Goal: Task Accomplishment & Management: Complete application form

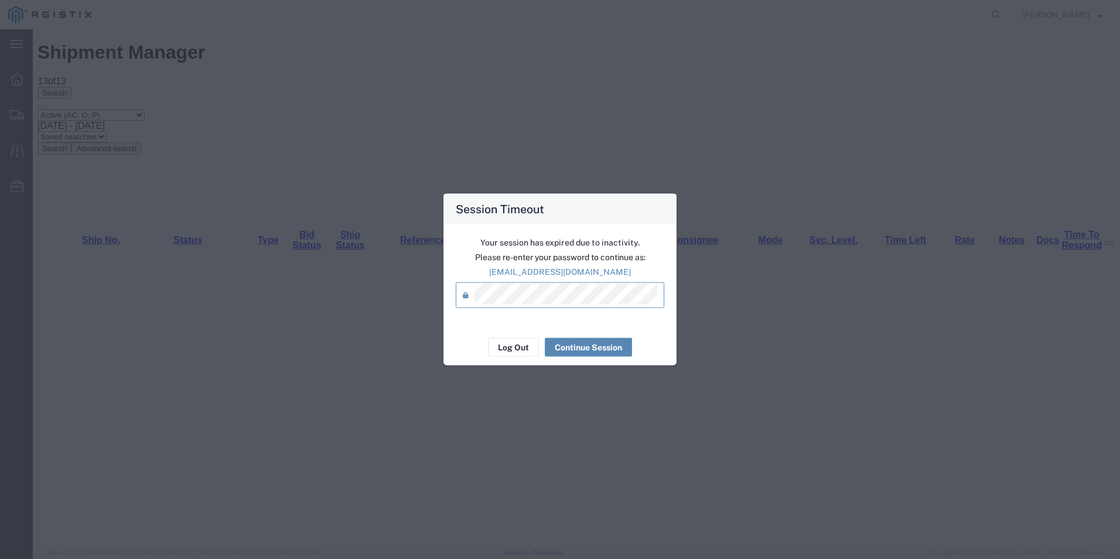
click at [581, 349] on button "Continue Session" at bounding box center [588, 347] width 87 height 19
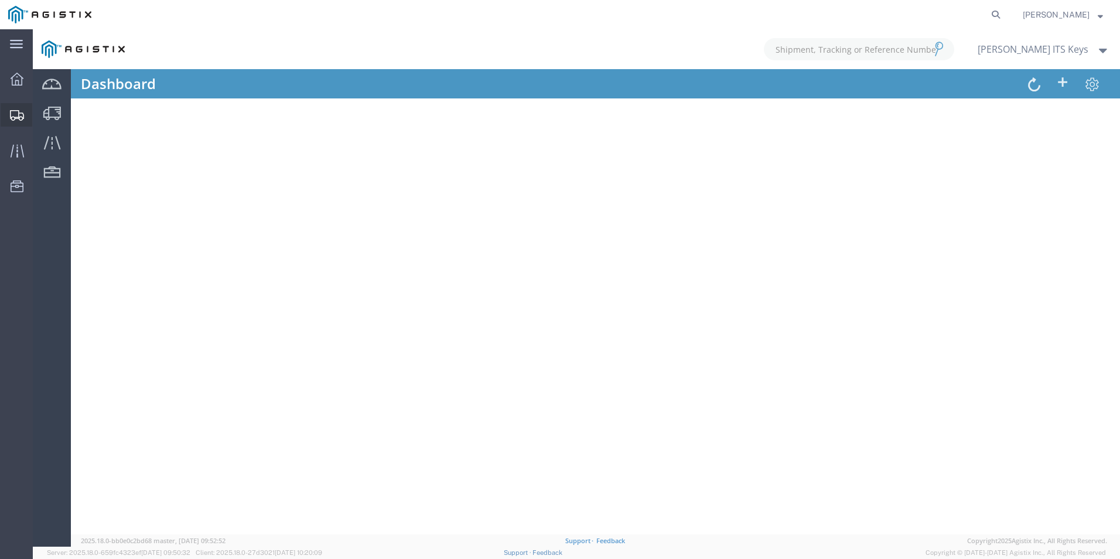
click at [15, 111] on icon at bounding box center [17, 115] width 14 height 11
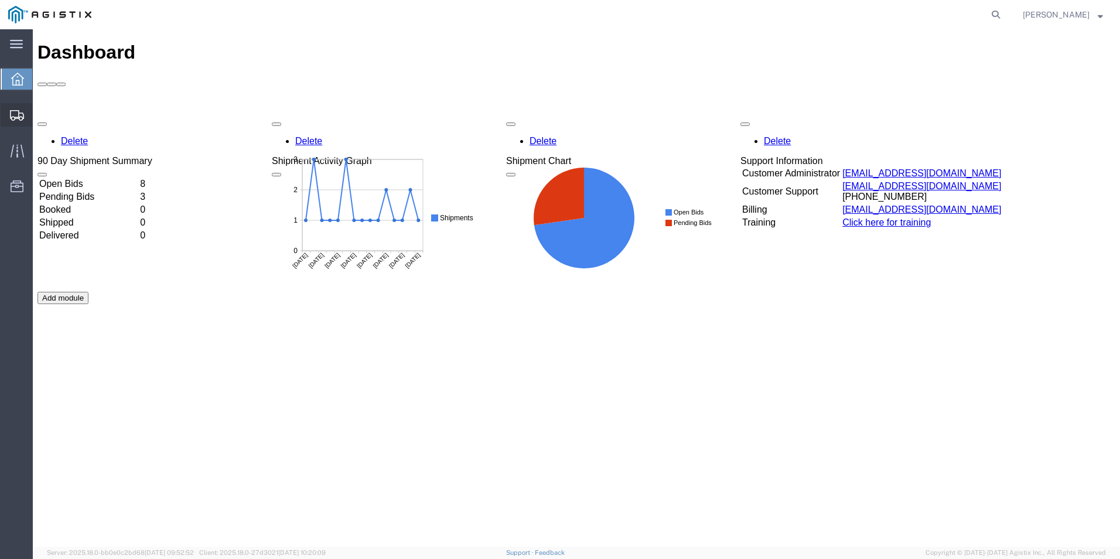
click at [14, 111] on icon at bounding box center [17, 115] width 14 height 11
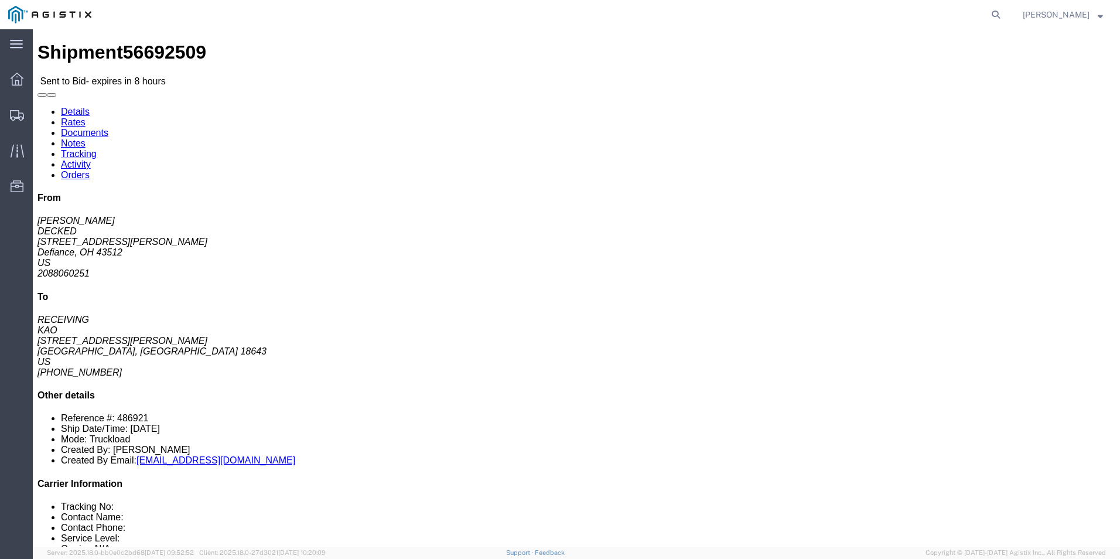
click link "Enter / Modify Bid"
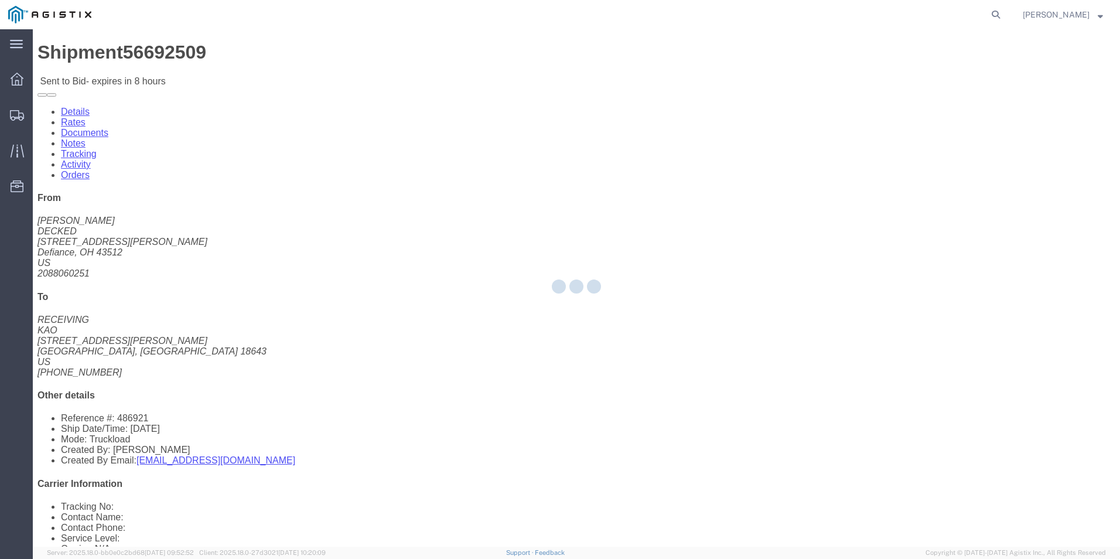
select select "18393"
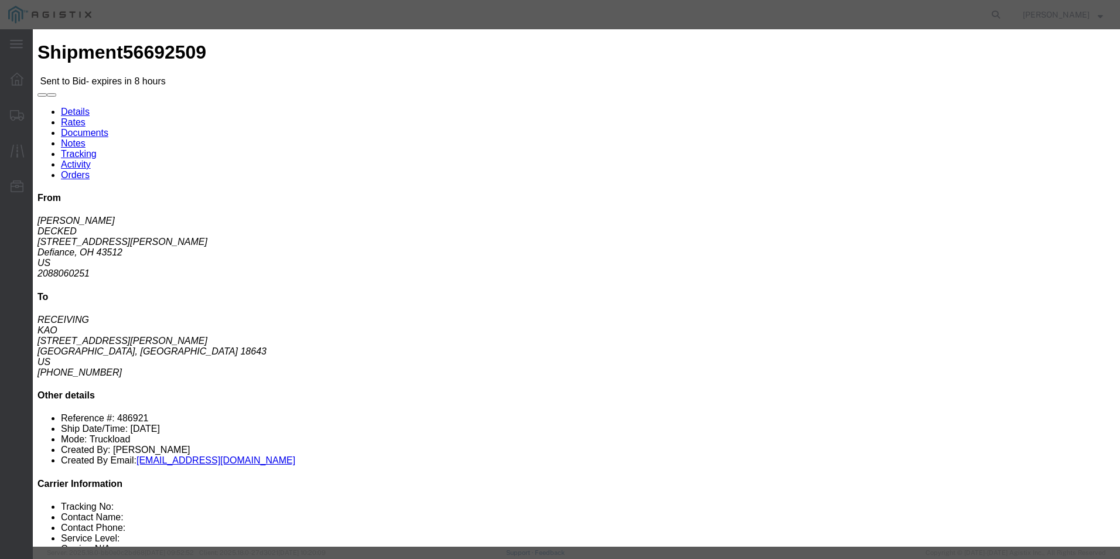
click select "Select Guaranteed Next Day Rail TL Standard 3 - 5 Day"
select select "38971"
click select "Select Guaranteed Next Day Rail TL Standard 3 - 5 Day"
click select "Select Air Less than Truckload Multi-Leg Ocean Freight Rail Small Parcel Truckl…"
select select "TL"
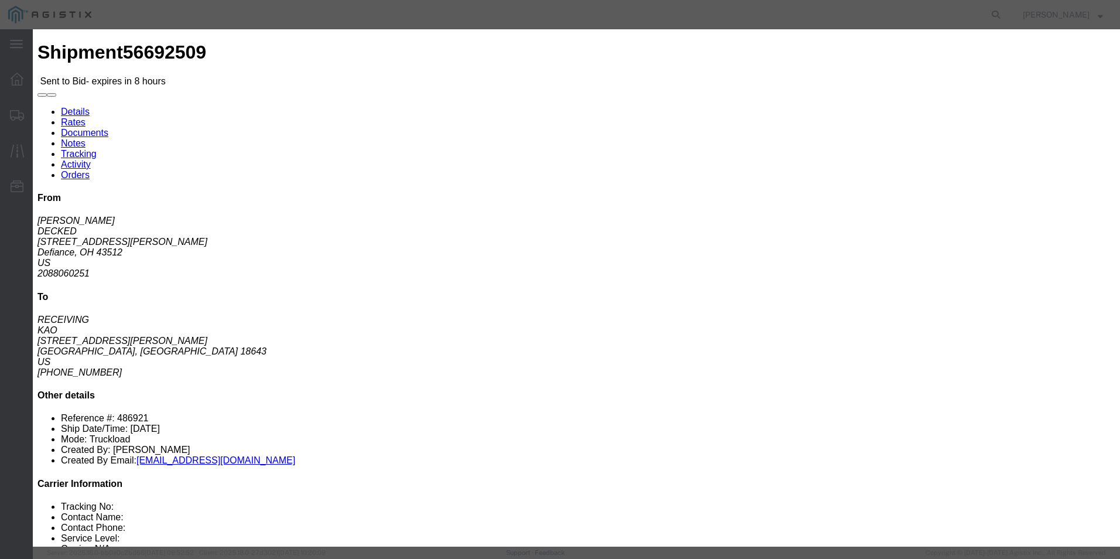
click select "Select Air Less than Truckload Multi-Leg Ocean Freight Rail Small Parcel Truckl…"
click input "text"
type input "ITS BID"
click label "Transit Days"
drag, startPoint x: 433, startPoint y: 13, endPoint x: 441, endPoint y: 13, distance: 8.8
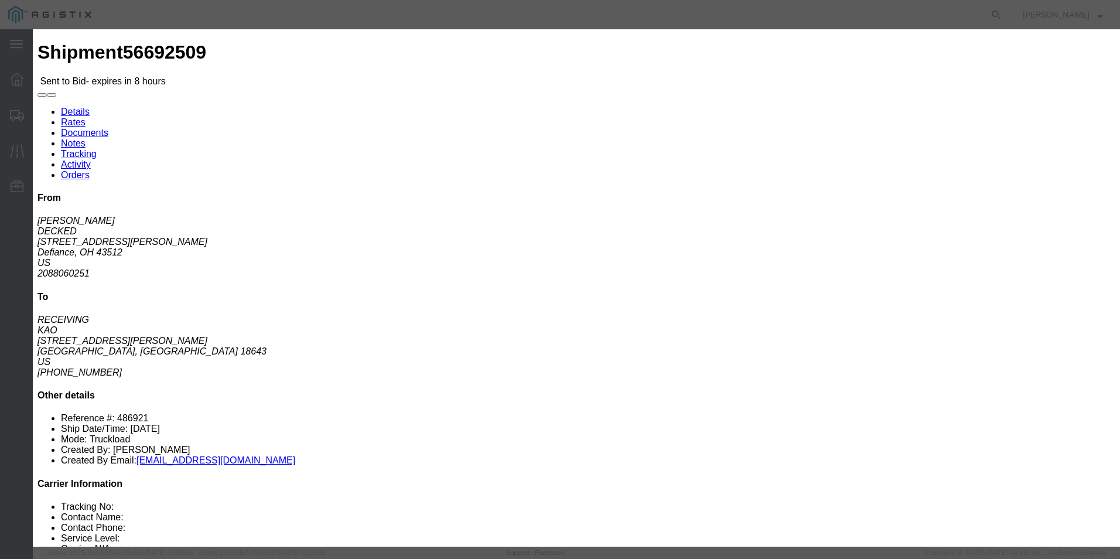
click div
click input "number"
type input "1693"
click button "Submit"
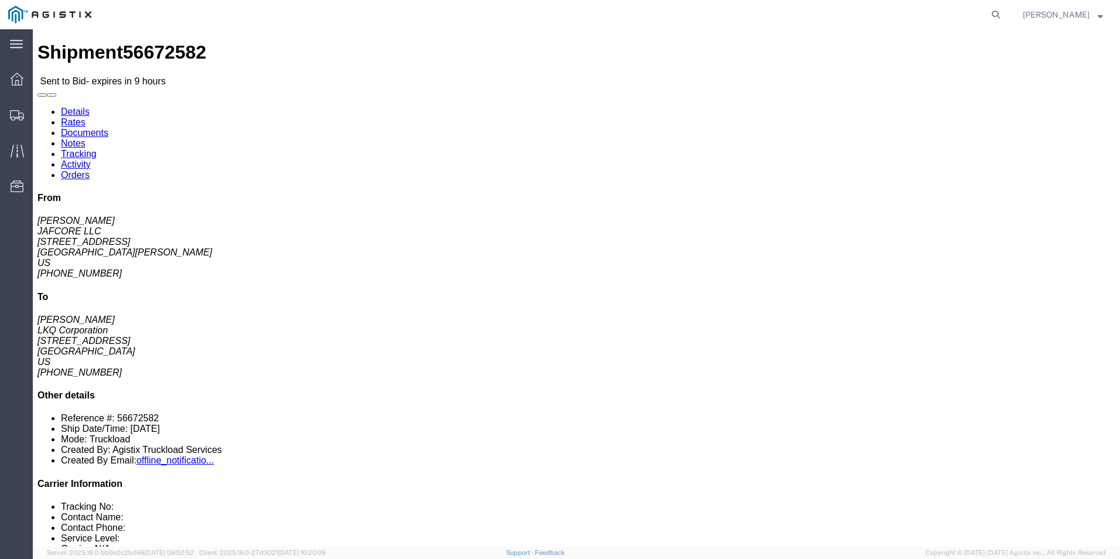
click link "Enter / Modify Bid"
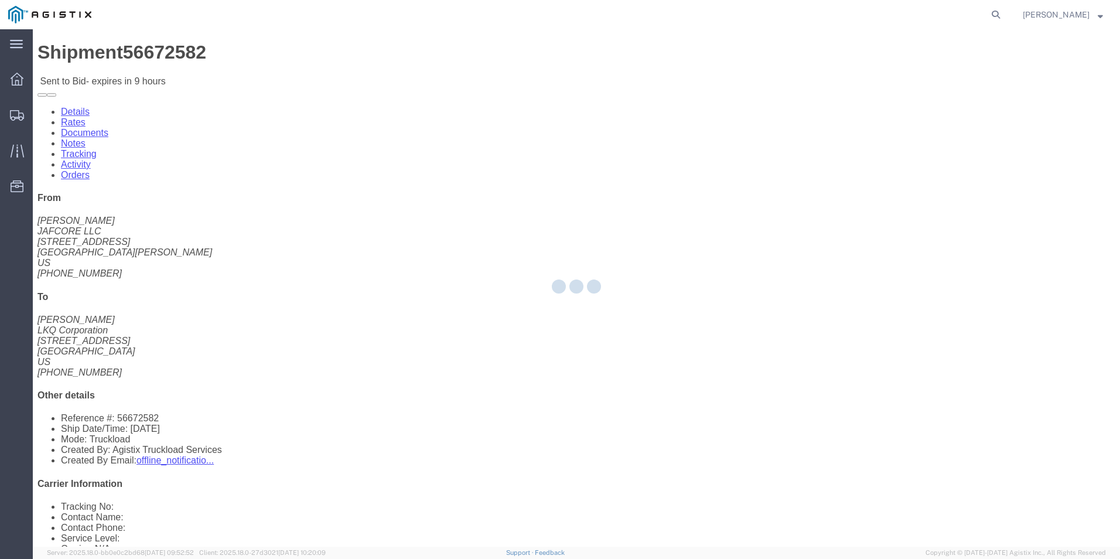
select select "18393"
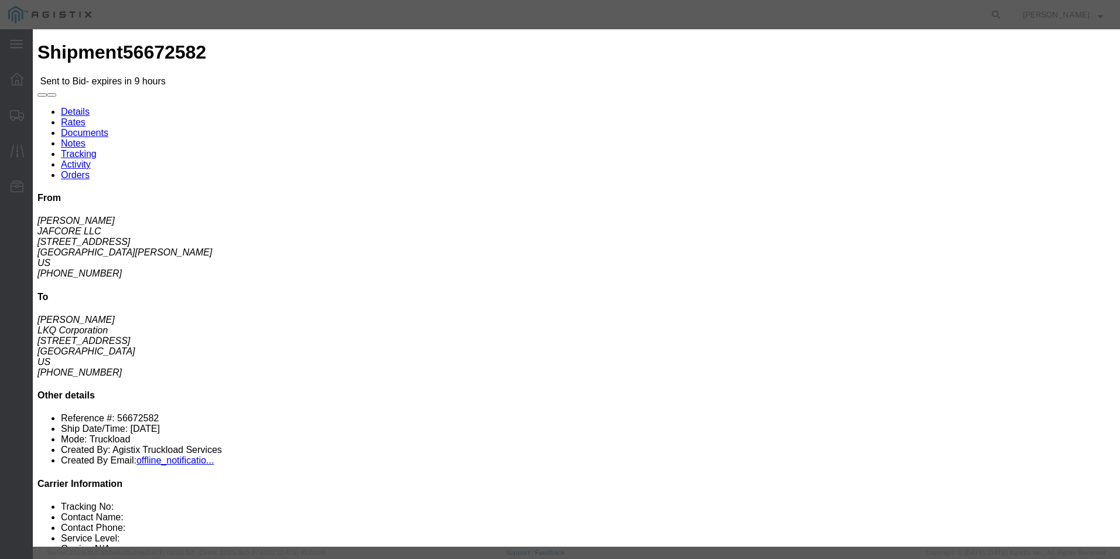
click select "Select Guaranteed Next Day Rail TL Standard 3 - 5 Day"
select select "35343"
click select "Select Guaranteed Next Day Rail TL Standard 3 - 5 Day"
click select "Select Air Less than Truckload Multi-Leg Ocean Freight Rail Small Parcel Truckl…"
select select "TL"
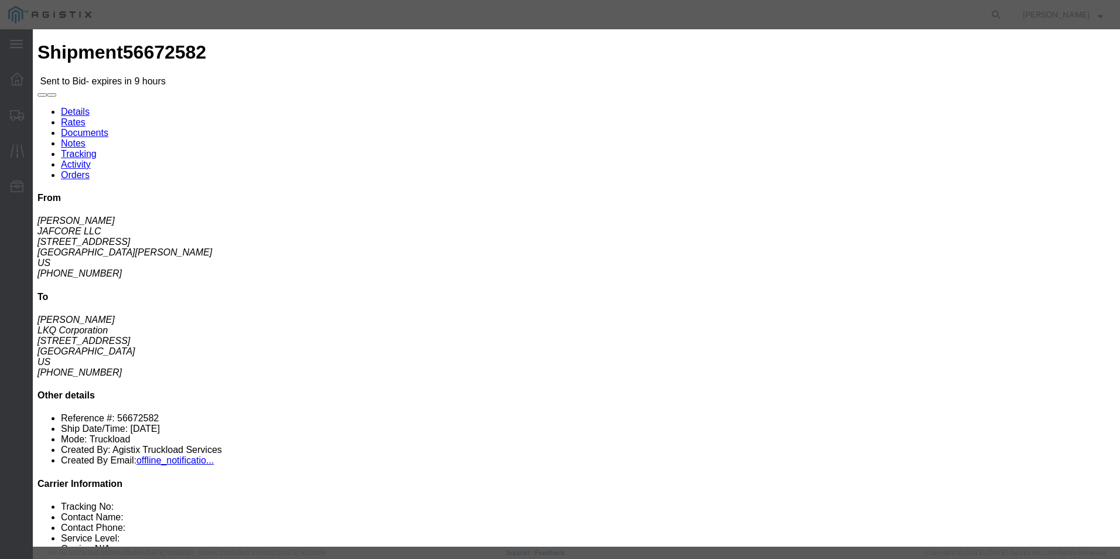
click select "Select Air Less than Truckload Multi-Leg Ocean Freight Rail Small Parcel Truckl…"
click input "text"
type input "ITS BID"
click input "number"
type input "1255"
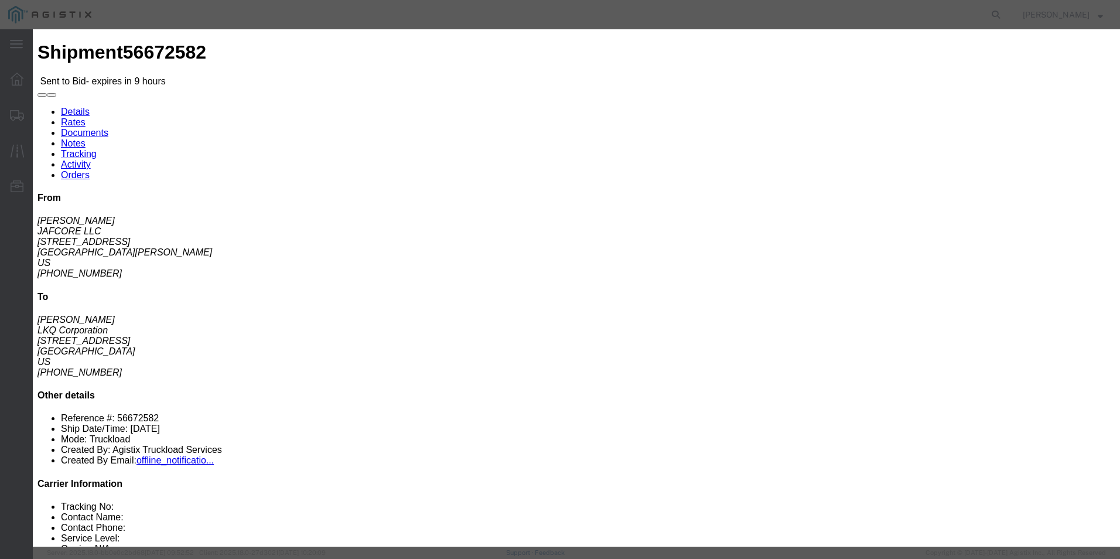
click button "Submit"
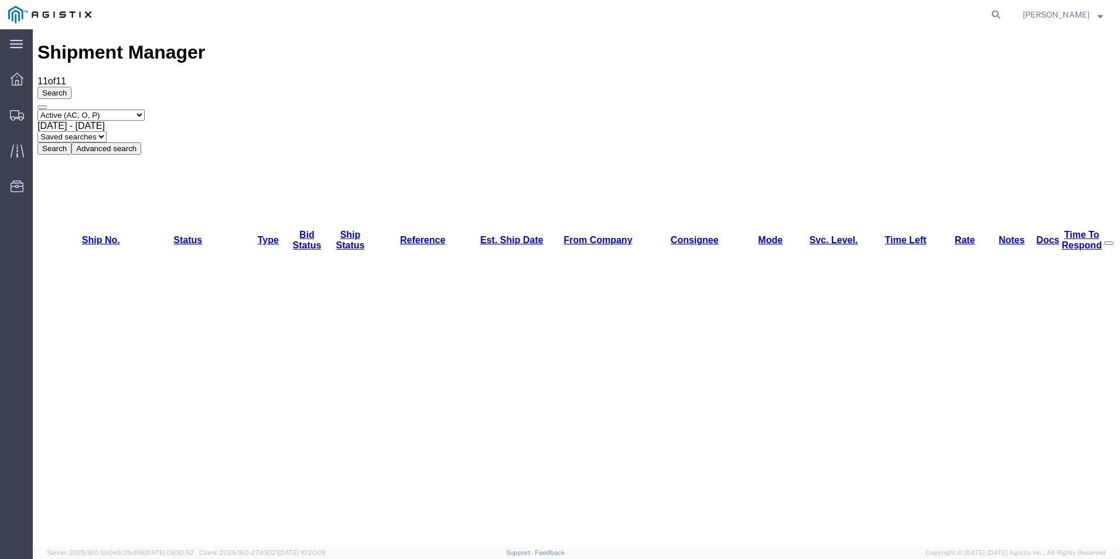
drag, startPoint x: 293, startPoint y: 405, endPoint x: 286, endPoint y: 410, distance: 8.8
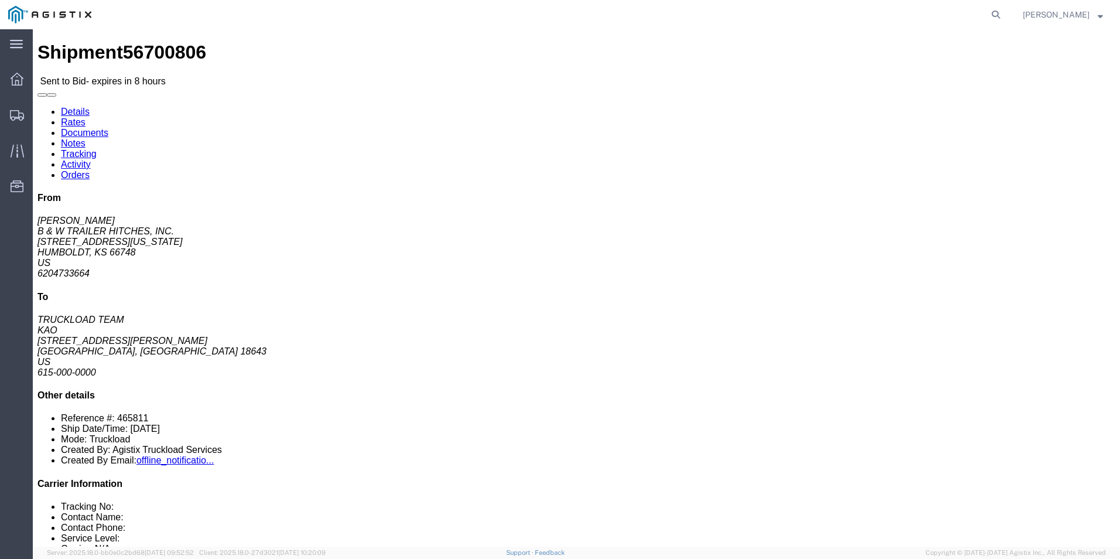
click link "Enter / Modify Bid"
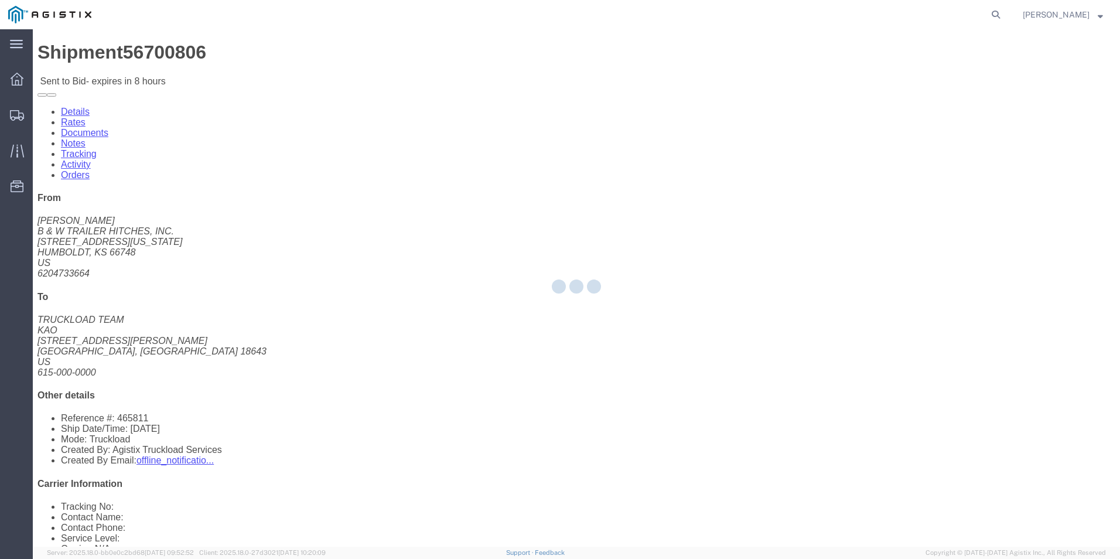
select select "18393"
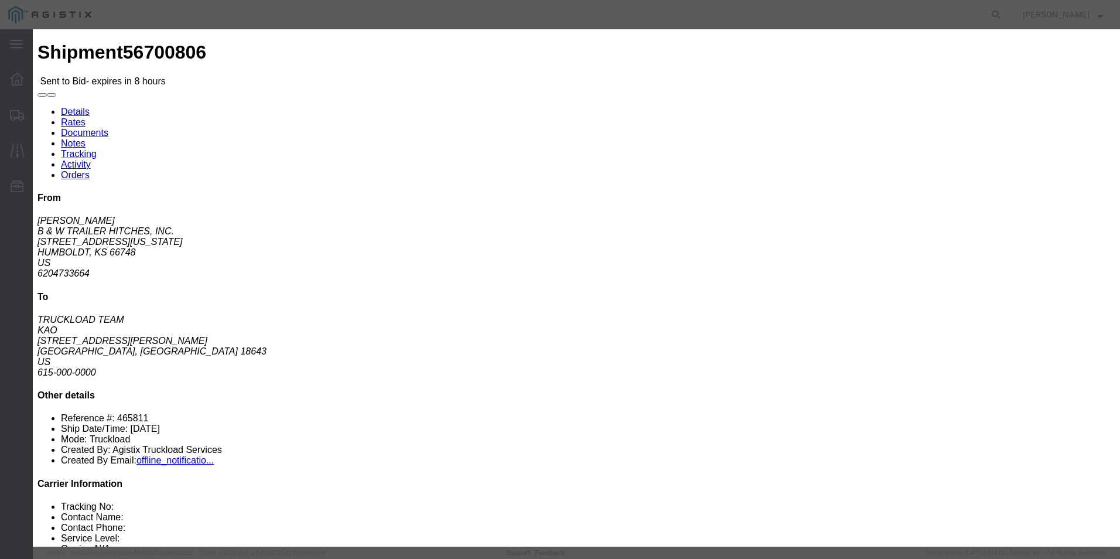
click select "Select Guaranteed Next Day Rail TL Standard 3 - 5 Day"
select select "35343"
click select "Select Guaranteed Next Day Rail TL Standard 3 - 5 Day"
click select "Select Air Less than Truckload Multi-Leg Ocean Freight Rail Small Parcel Truckl…"
select select "TL"
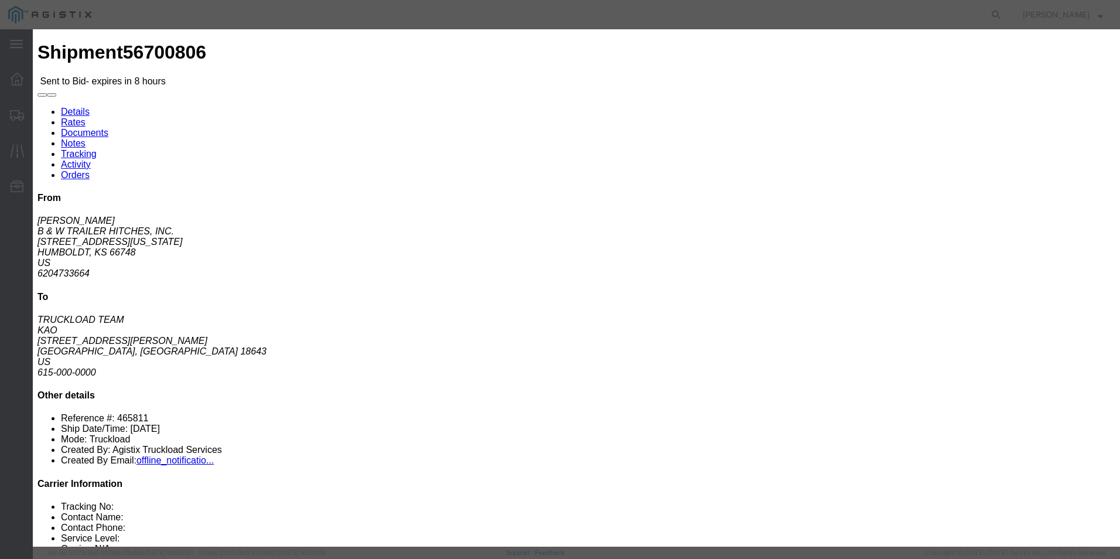
click select "Select Air Less than Truckload Multi-Leg Ocean Freight Rail Small Parcel Truckl…"
click input "text"
type input "ITS BID"
click input "number"
type input "2935"
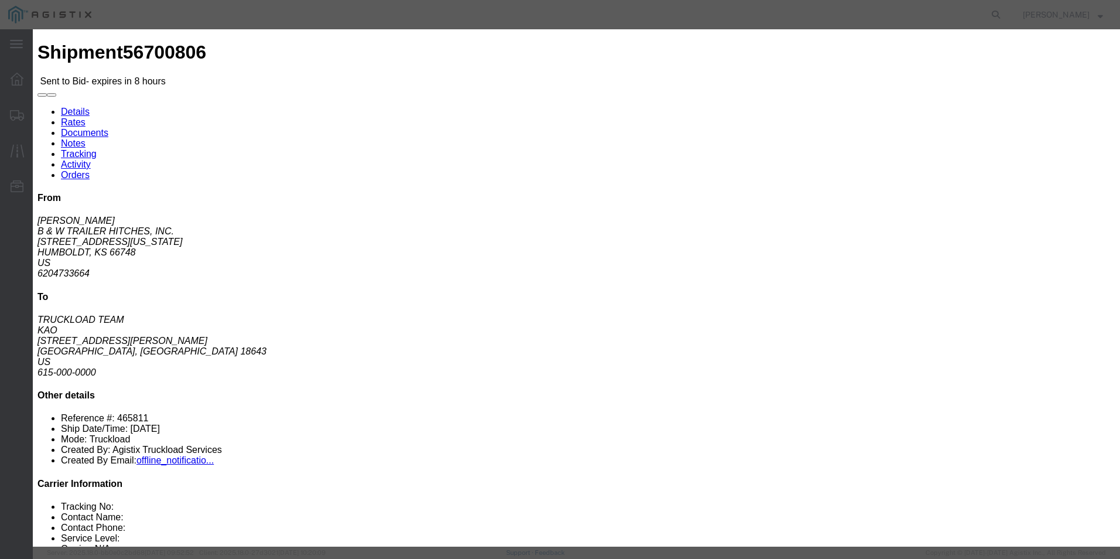
click button "Submit"
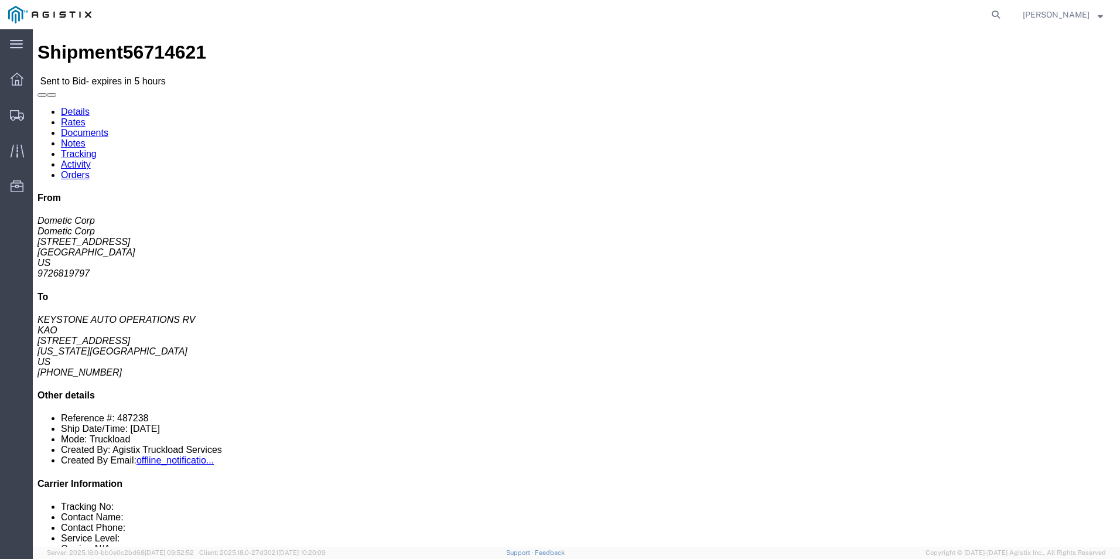
click link "Enter / Modify Bid"
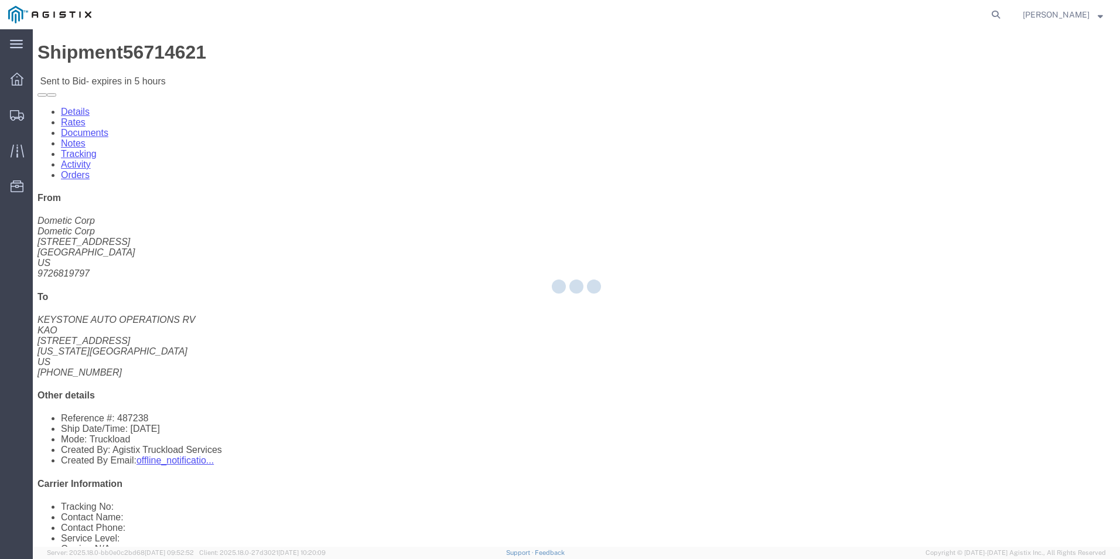
select select "18393"
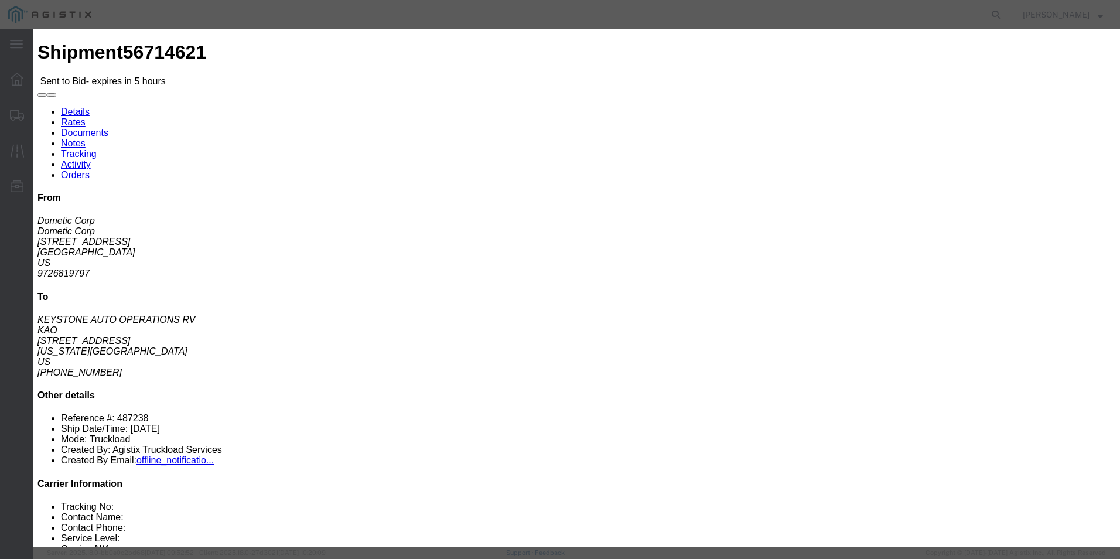
click select "Select Guaranteed Next Day Rail TL Standard 3 - 5 Day"
select select "38971"
click select "Select Guaranteed Next Day Rail TL Standard 3 - 5 Day"
click input "text"
type input "ITS BID"
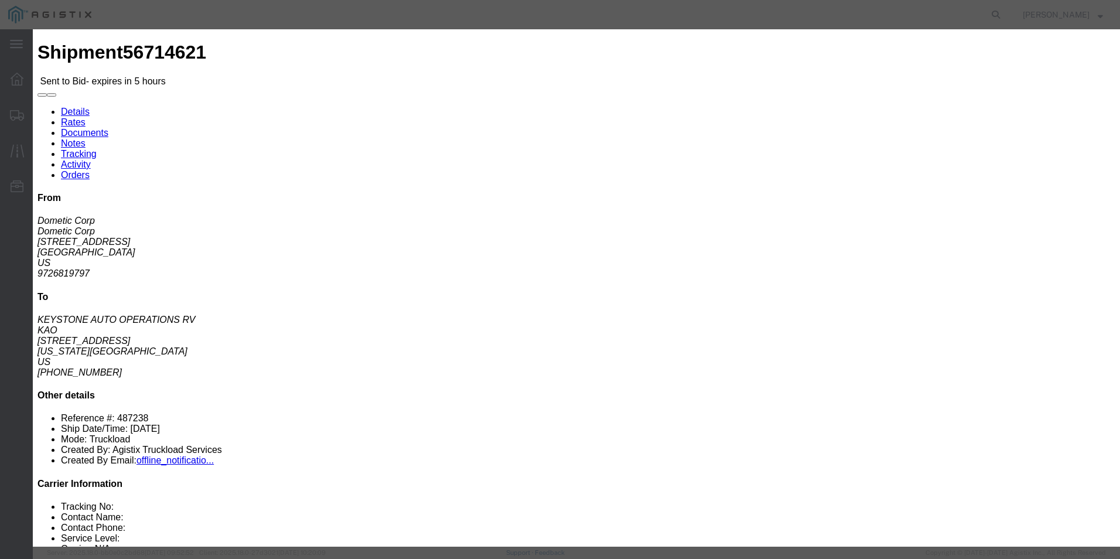
click select "Select Air Less than Truckload Multi-Leg Ocean Freight Rail Small Parcel Truckl…"
select select "TL"
click select "Select Air Less than Truckload Multi-Leg Ocean Freight Rail Small Parcel Truckl…"
click input "number"
type input "1244"
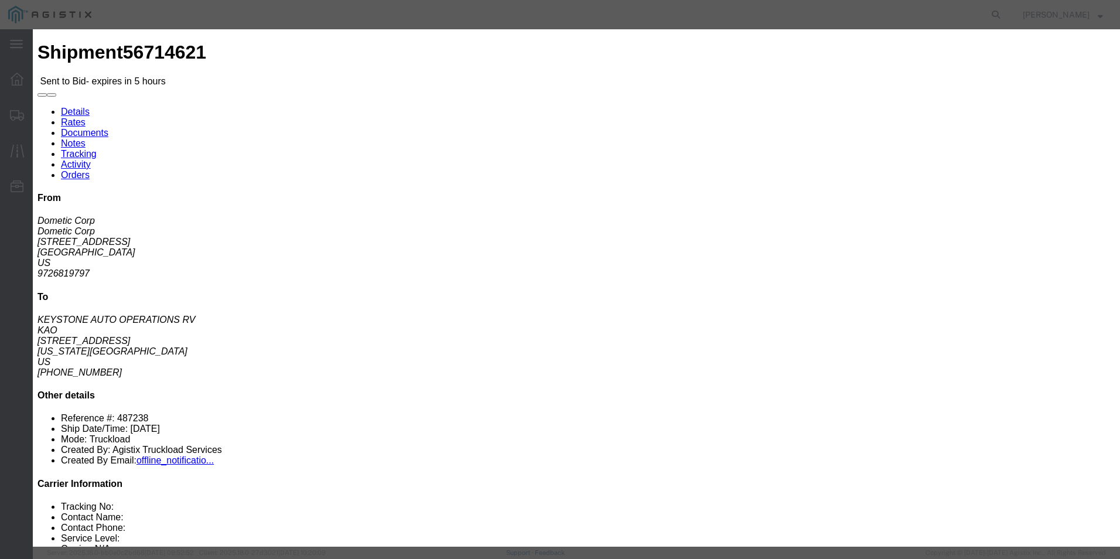
click button "Submit"
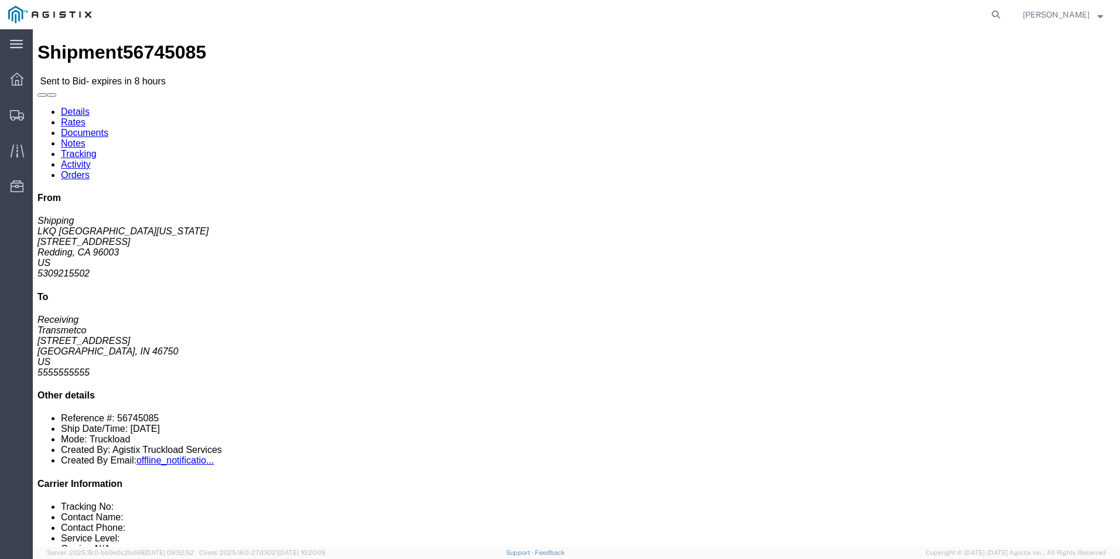
click link "Enter / Modify Bid"
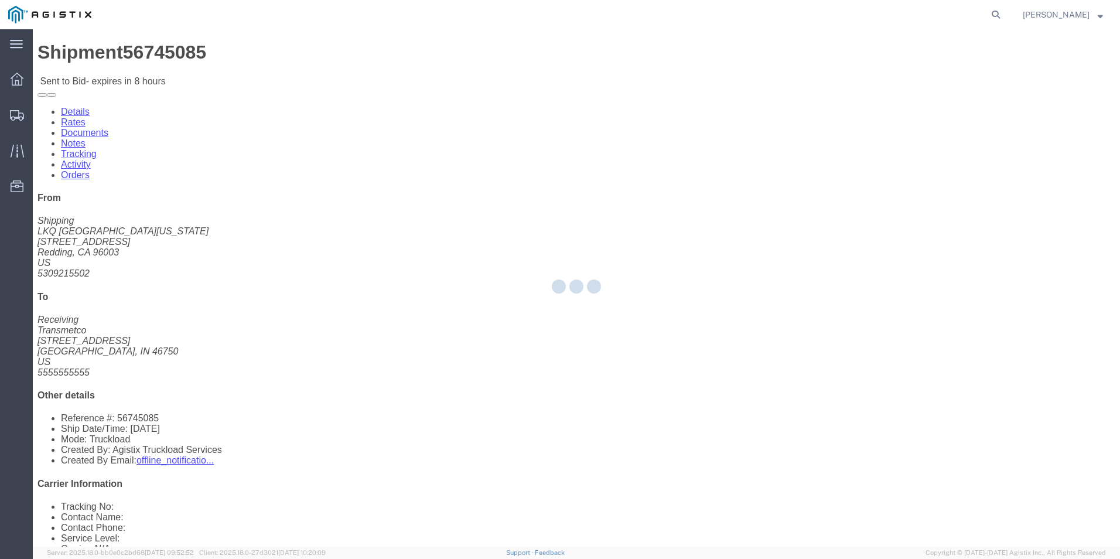
select select "18393"
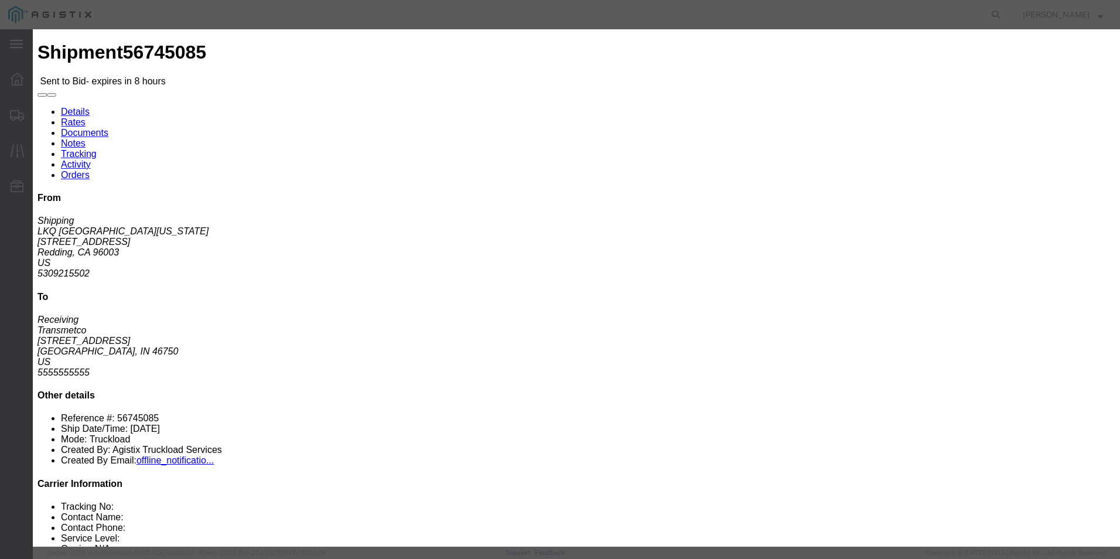
click select "Select Guaranteed Next Day Rail TL Standard 3 - 5 Day"
select select "35343"
click select "Select Guaranteed Next Day Rail TL Standard 3 - 5 Day"
click select "Select Air Less than Truckload Multi-Leg Ocean Freight Rail Small Parcel Truckl…"
select select "TL"
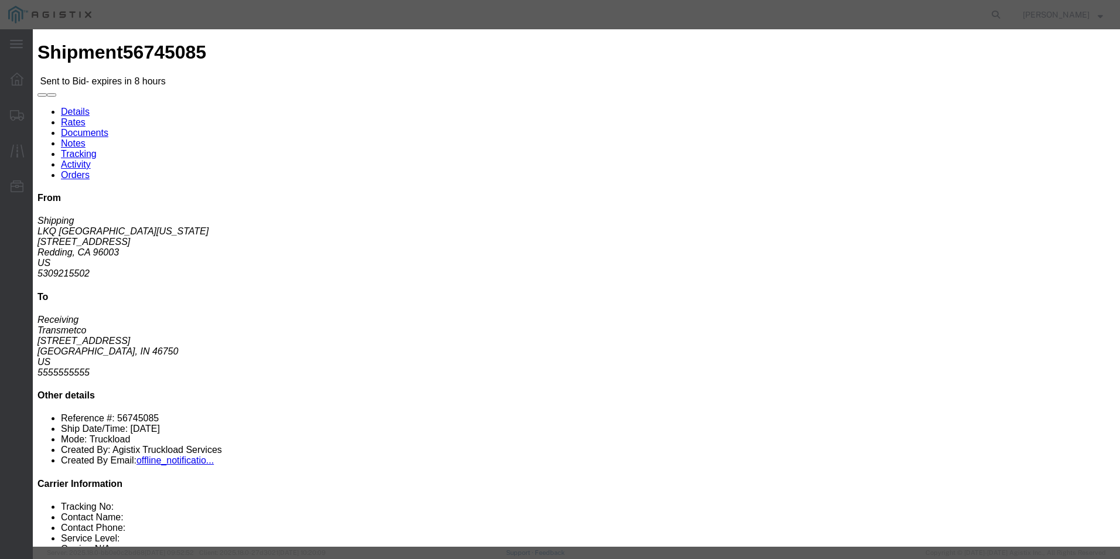
click select "Select Air Less than Truckload Multi-Leg Ocean Freight Rail Small Parcel Truckl…"
click input "text"
type input "ITS BID"
click input "number"
type input "3687"
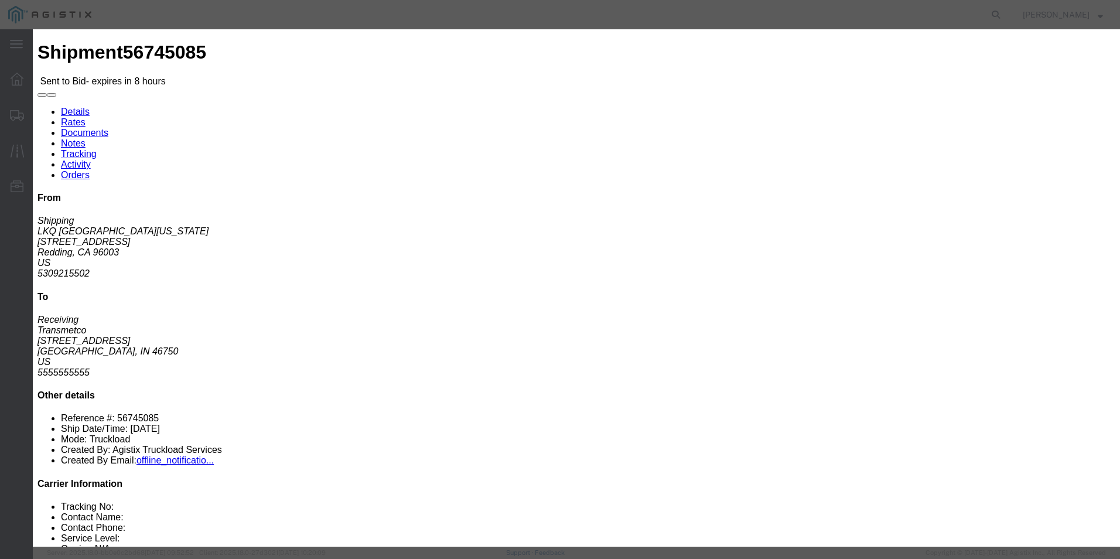
click button "Submit"
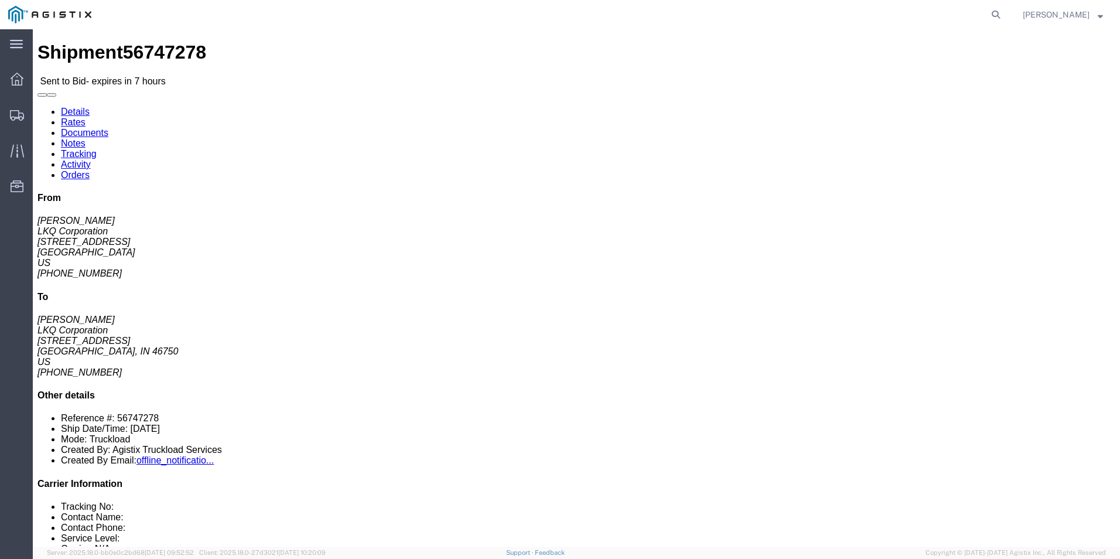
click link "Enter / Modify Bid"
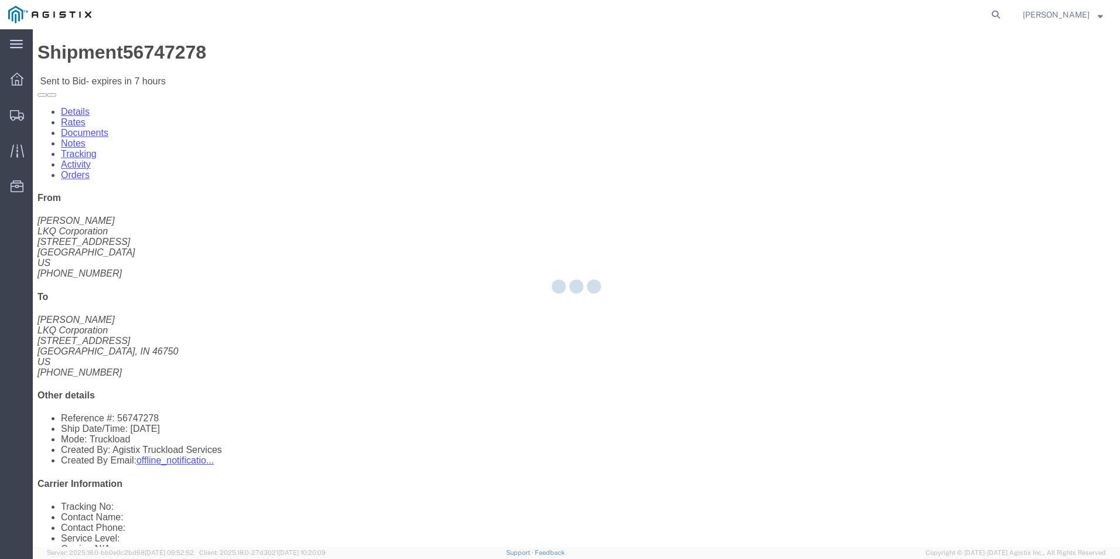
select select "18393"
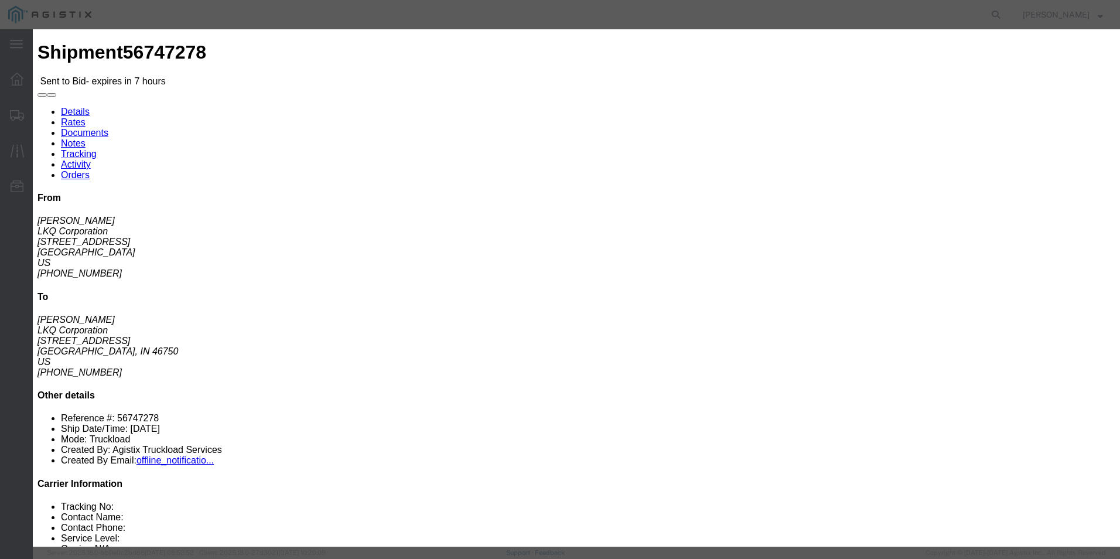
click select "Select Guaranteed Next Day Rail TL Standard 3 - 5 Day"
select select "35343"
click select "Select Guaranteed Next Day Rail TL Standard 3 - 5 Day"
click select "Select Air Less than Truckload Multi-Leg Ocean Freight Rail Small Parcel Truckl…"
select select "TL"
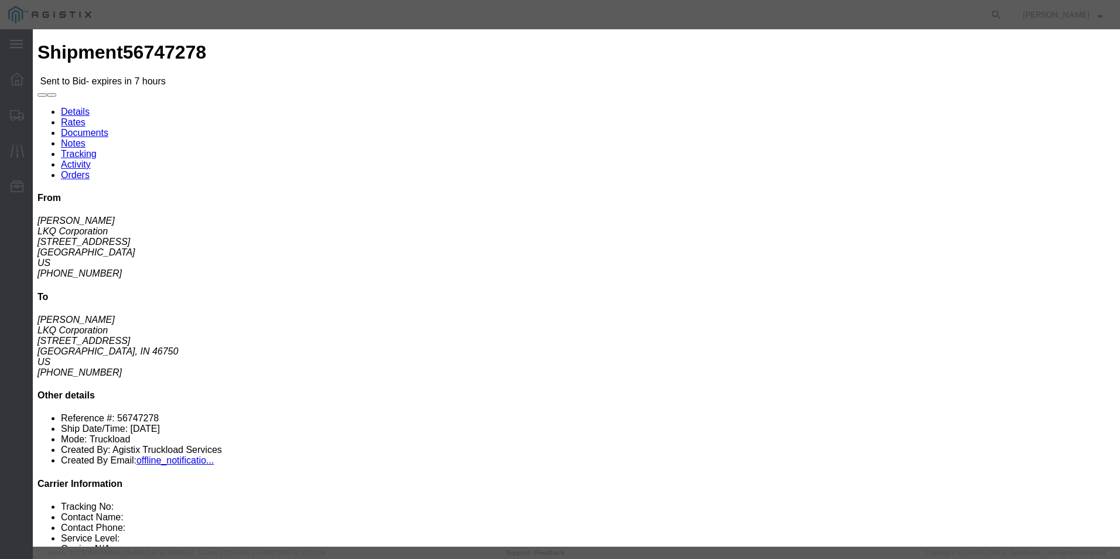
click select "Select Air Less than Truckload Multi-Leg Ocean Freight Rail Small Parcel Truckl…"
click input "text"
type input "ITS BID"
click div "Select 2 Day Service 3 Axle Winch Truck 3 to 5 Day Service 96L Domestic Flat Ra…"
click input "number"
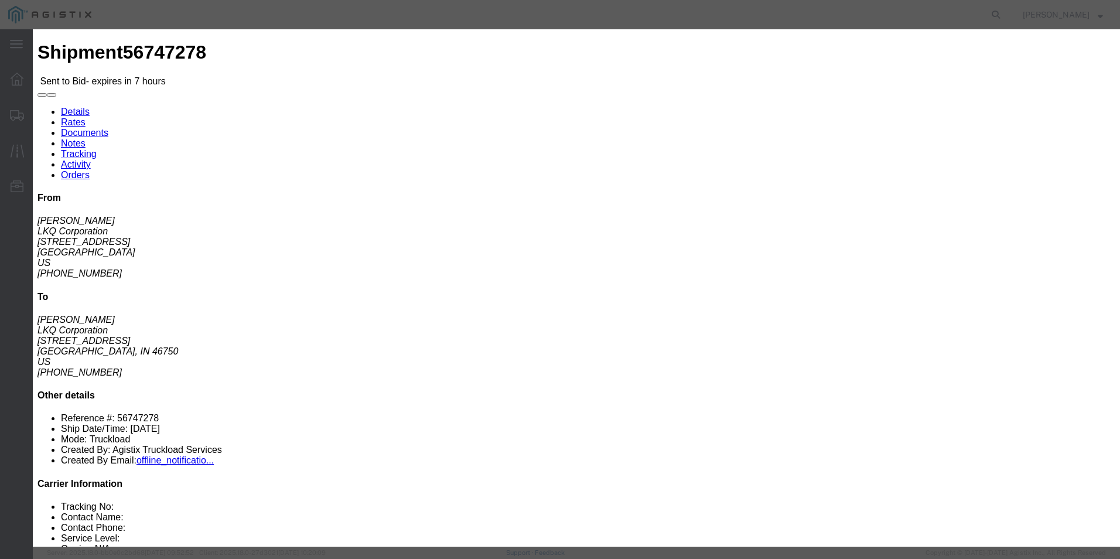
type input "1639"
click button "Submit"
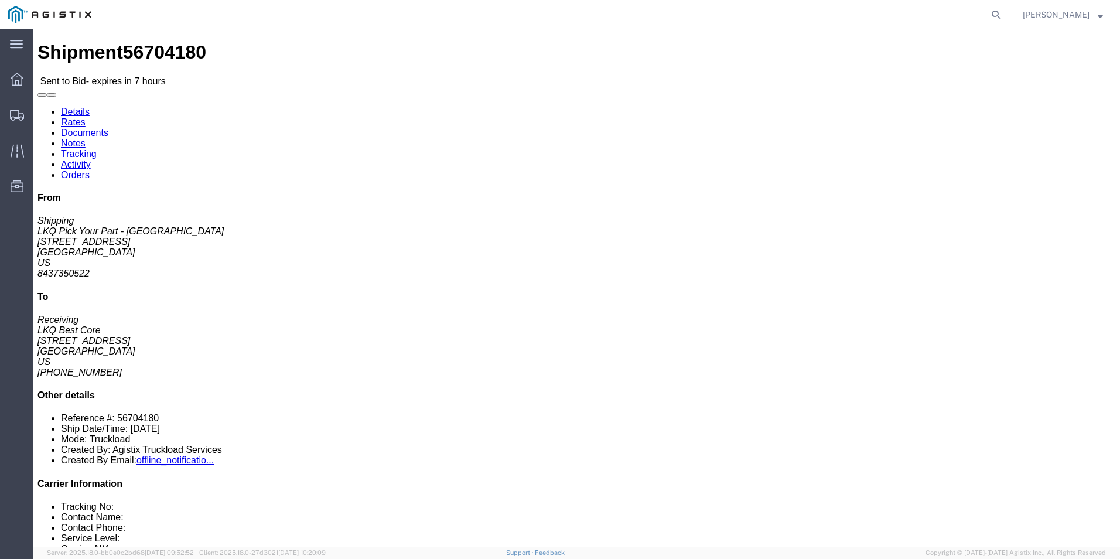
click link "Enter / Modify Bid"
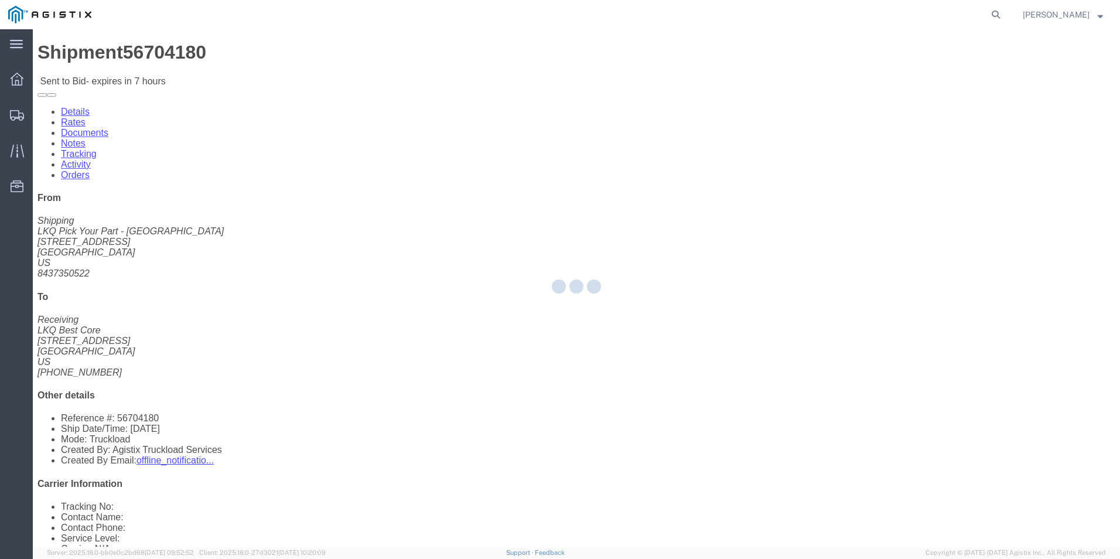
select select "18393"
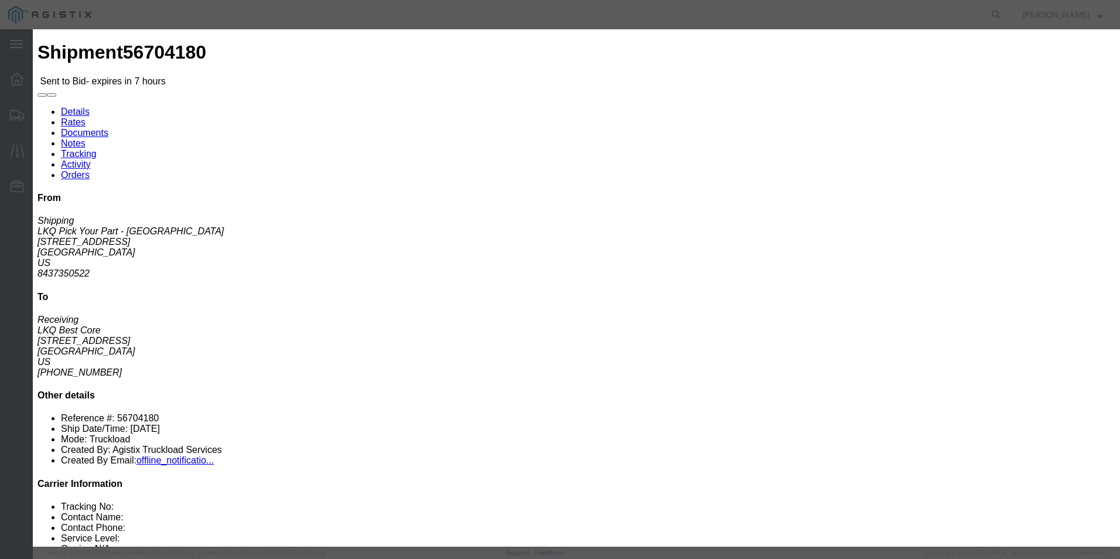
click select "Select Guaranteed Next Day Rail TL Standard 3 - 5 Day"
select select "35343"
click select "Select Guaranteed Next Day Rail TL Standard 3 - 5 Day"
click select "Select Air Less than Truckload Multi-Leg Ocean Freight Rail Small Parcel Truckl…"
select select "TL"
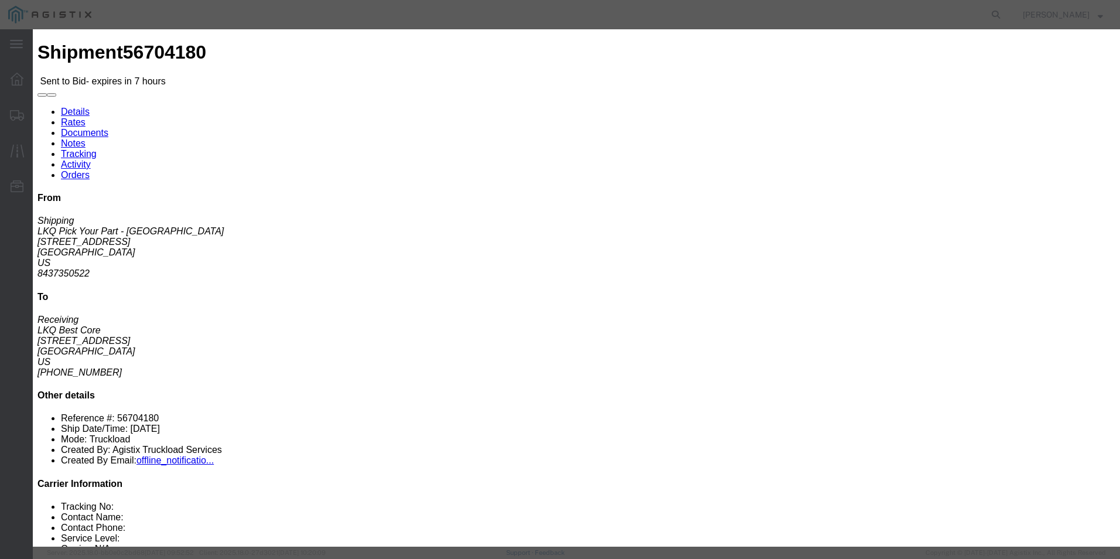
click select "Select Air Less than Truckload Multi-Leg Ocean Freight Rail Small Parcel Truckl…"
click input "text"
type input "ITS BID"
click input "number"
type input "2068"
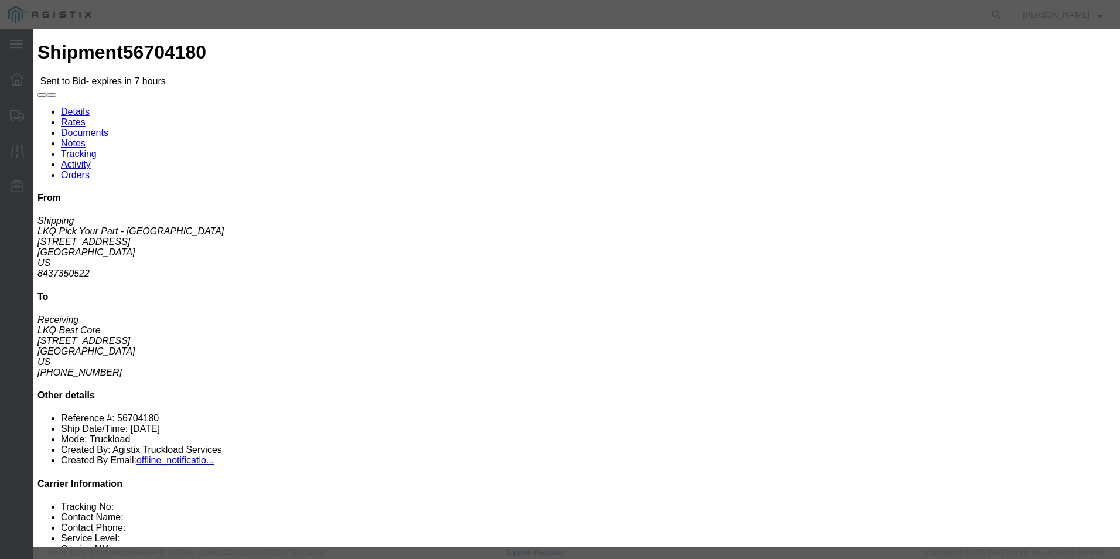
click button "Submit"
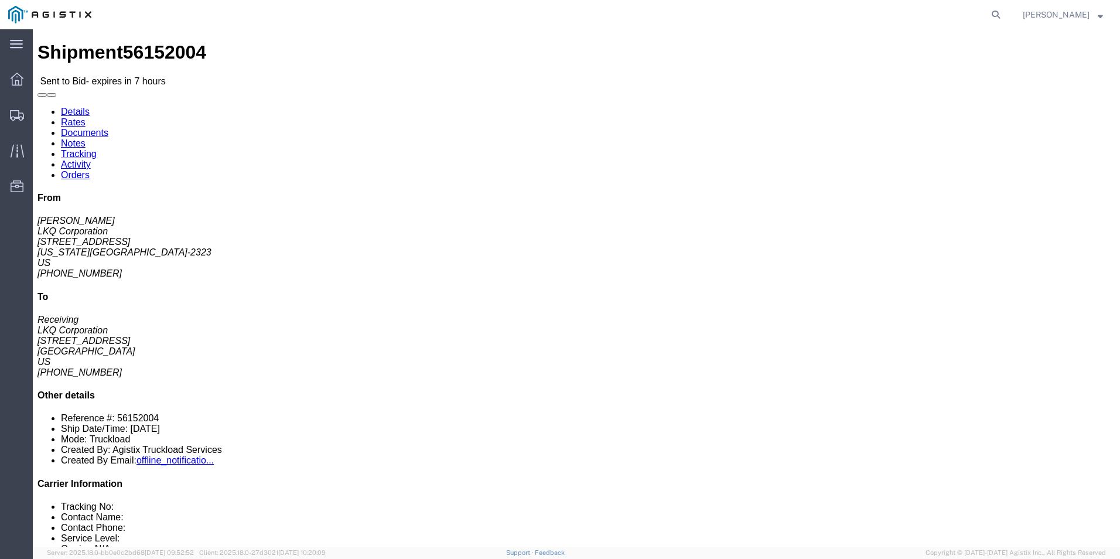
click link "Enter / Modify Bid"
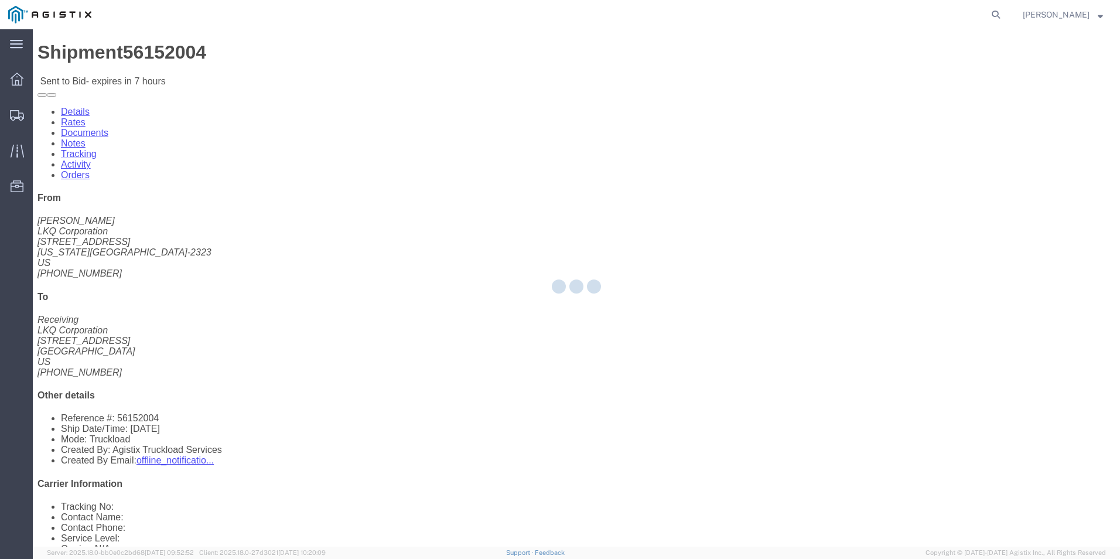
select select "18393"
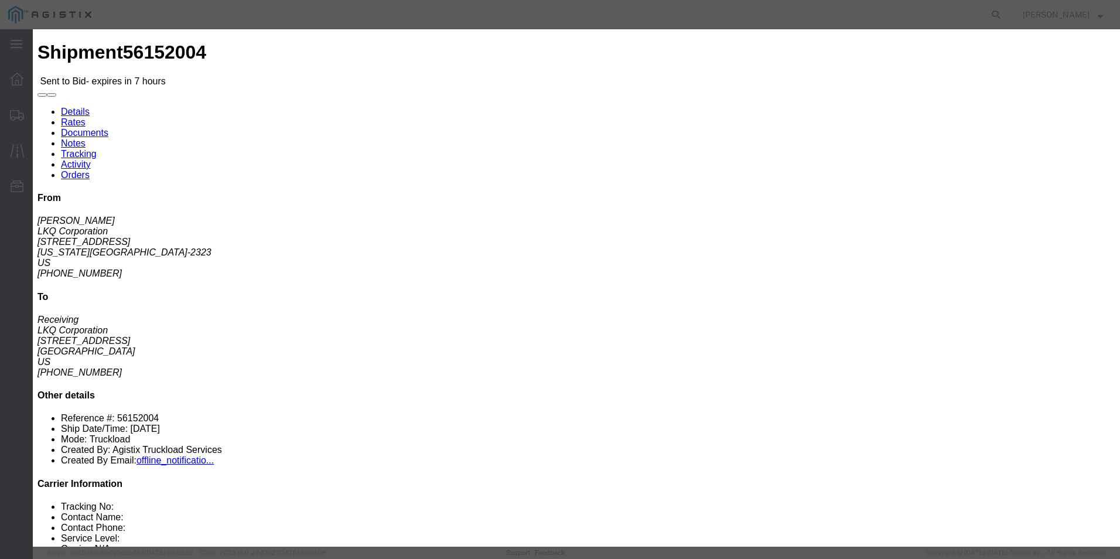
click select "Select Guaranteed Next Day Rail TL Standard 3 - 5 Day"
click icon "button"
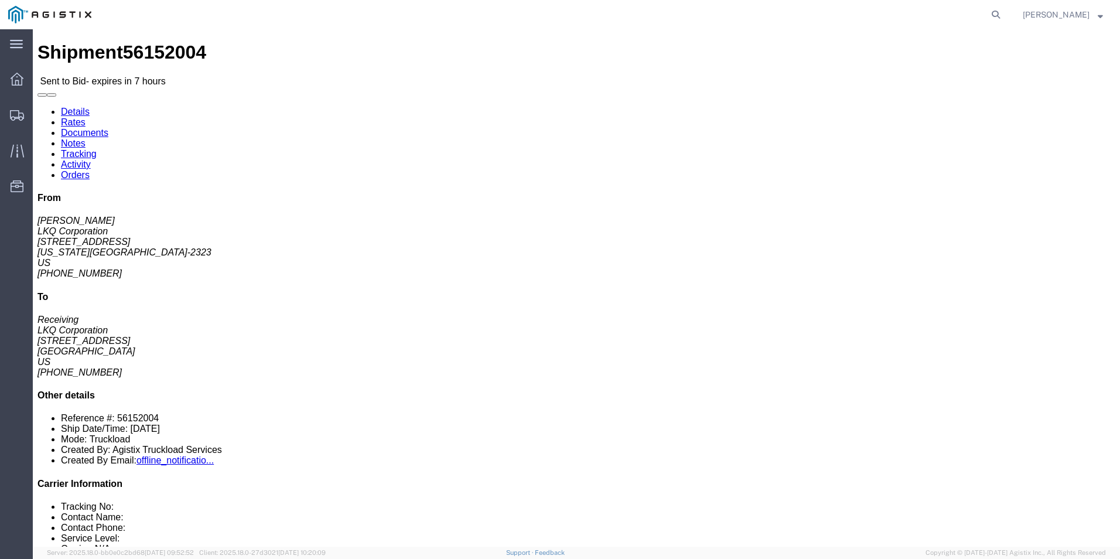
click link "Enter / Modify Bid"
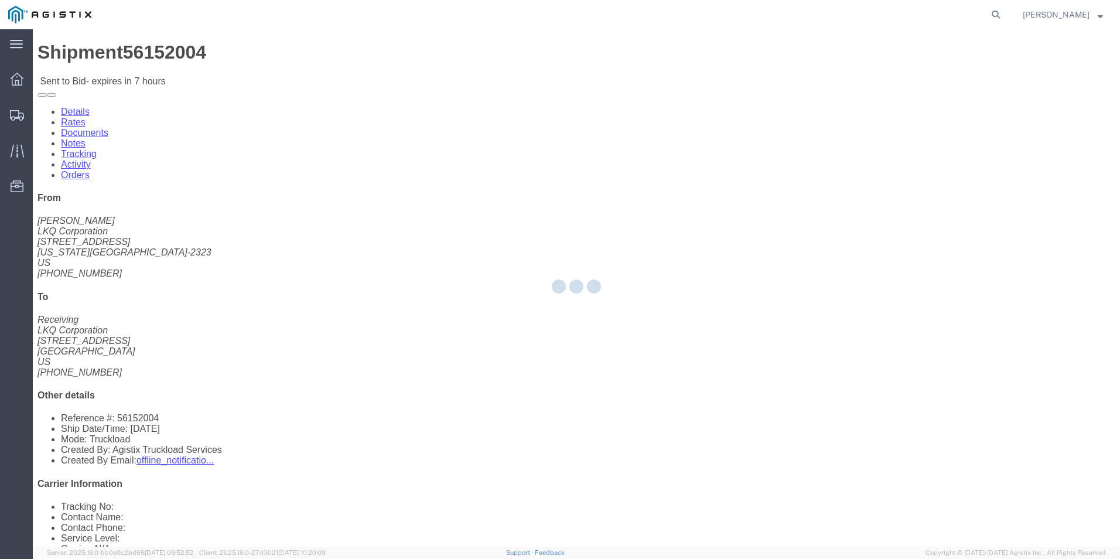
select select "18393"
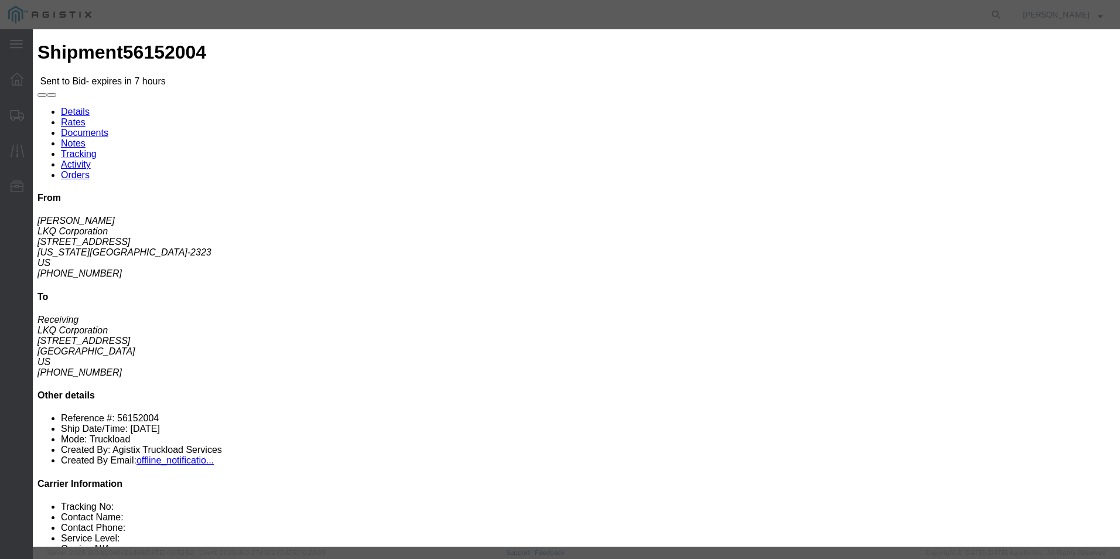
click input "text"
type input "ITS BID"
click select "Select Air Less than Truckload Multi-Leg Ocean Freight Rail Small Parcel Truckl…"
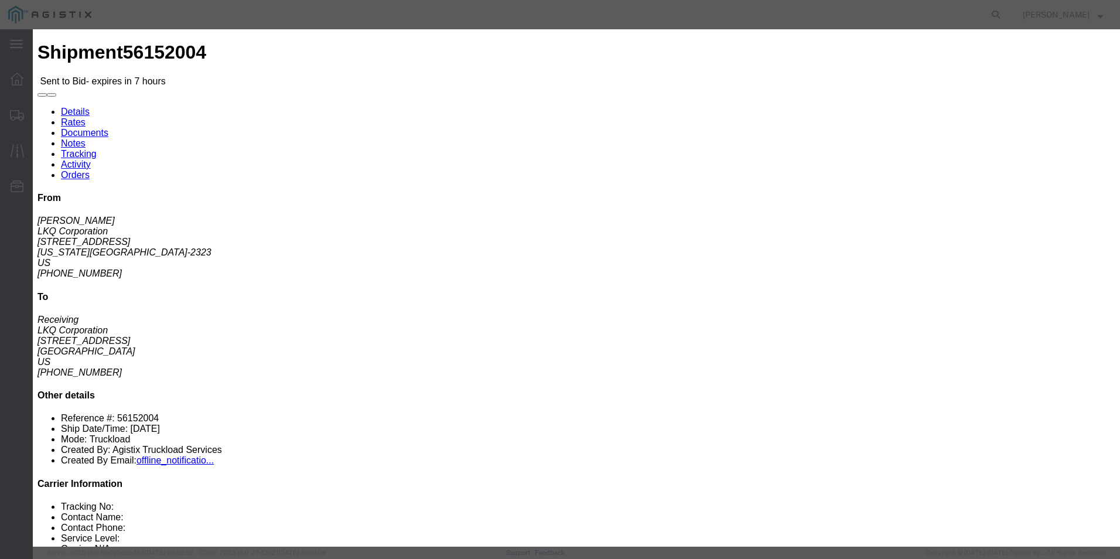
select select "TL"
click select "Select Air Less than Truckload Multi-Leg Ocean Freight Rail Small Parcel Truckl…"
click select "Select Guaranteed Next Day Rail TL Standard 3 - 5 Day"
select select "35343"
click select "Select Guaranteed Next Day Rail TL Standard 3 - 5 Day"
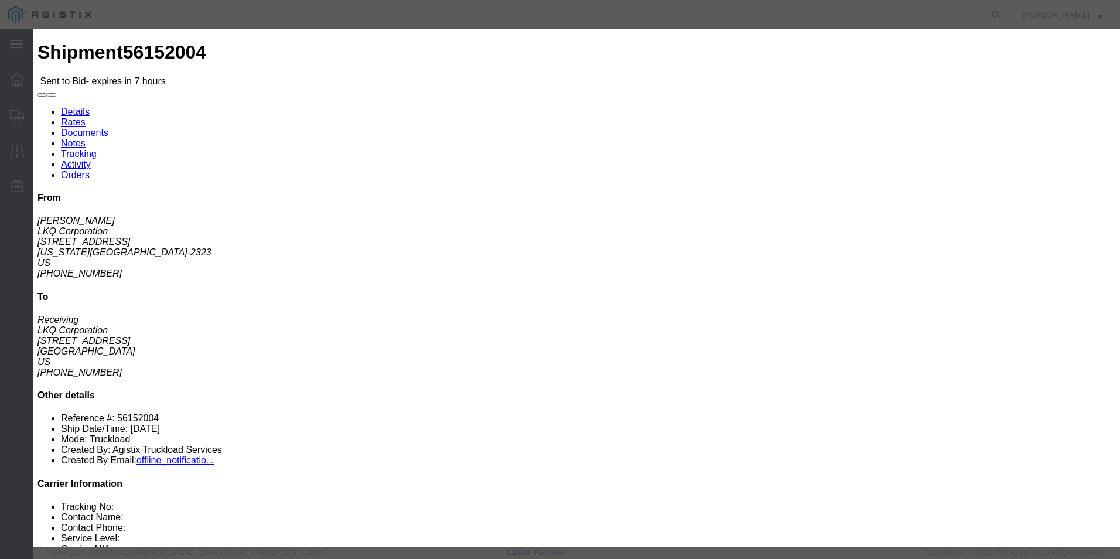
click input "number"
type input "1796"
click button "Submit"
